Goal: Information Seeking & Learning: Find specific page/section

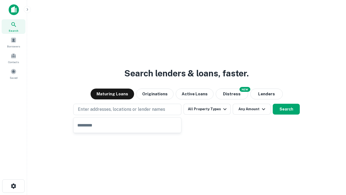
type input "**********"
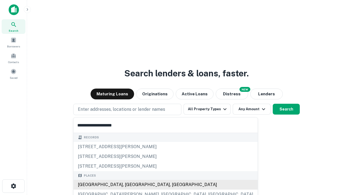
click at [129, 184] on div "[GEOGRAPHIC_DATA], [GEOGRAPHIC_DATA], [GEOGRAPHIC_DATA]" at bounding box center [166, 185] width 184 height 10
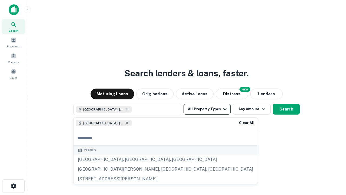
click at [207, 109] on button "All Property Types" at bounding box center [207, 109] width 47 height 11
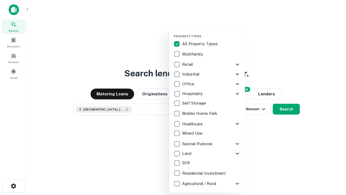
click at [212, 33] on button "button" at bounding box center [212, 33] width 76 height 0
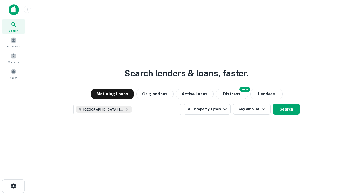
scroll to position [9, 0]
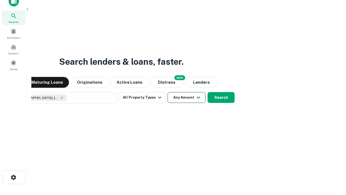
click at [168, 92] on button "Any Amount" at bounding box center [187, 97] width 38 height 11
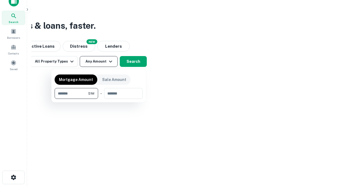
type input "*******"
click at [99, 99] on button "button" at bounding box center [99, 99] width 88 height 0
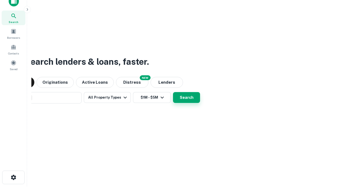
click at [173, 92] on button "Search" at bounding box center [186, 97] width 27 height 11
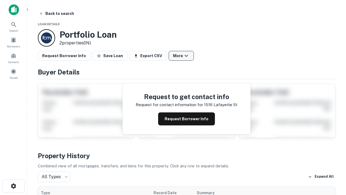
click at [181, 56] on button "More" at bounding box center [181, 56] width 25 height 10
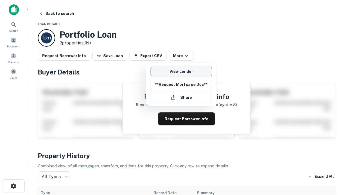
click at [181, 71] on link "View Lender" at bounding box center [181, 72] width 61 height 10
